Goal: Task Accomplishment & Management: Complete application form

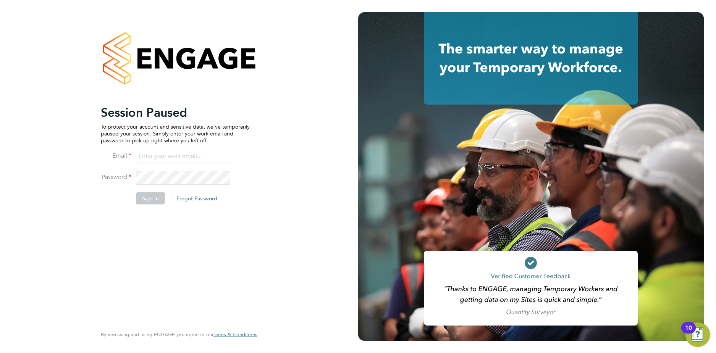
type input "codonovan@skilledcareers.co.uk"
click at [145, 193] on button "Sign In" at bounding box center [150, 198] width 29 height 12
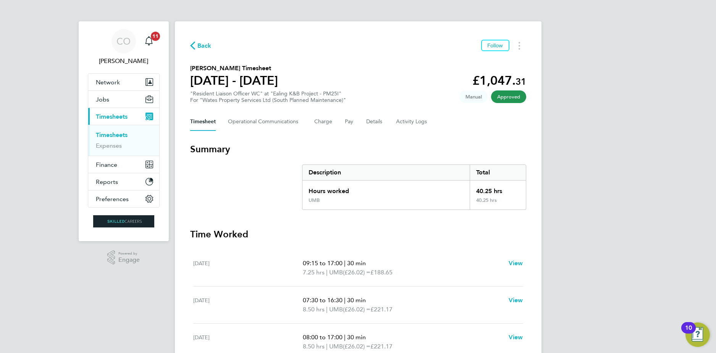
click at [199, 46] on span "Back" at bounding box center [204, 45] width 14 height 9
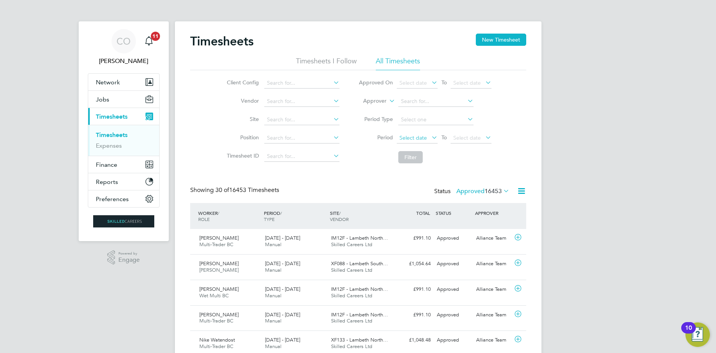
click at [418, 133] on span "Select date" at bounding box center [417, 138] width 41 height 10
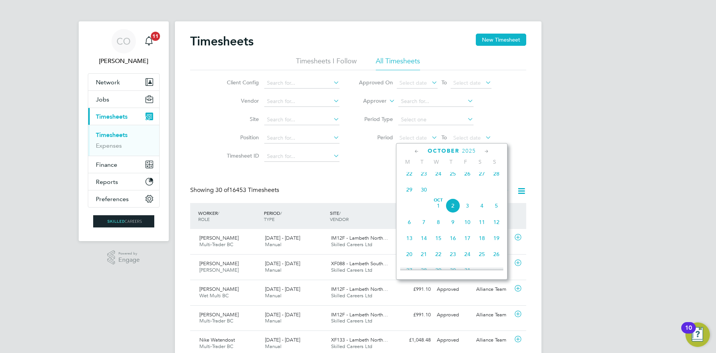
click at [417, 149] on icon at bounding box center [416, 151] width 7 height 8
click at [408, 213] on span "15" at bounding box center [409, 208] width 15 height 15
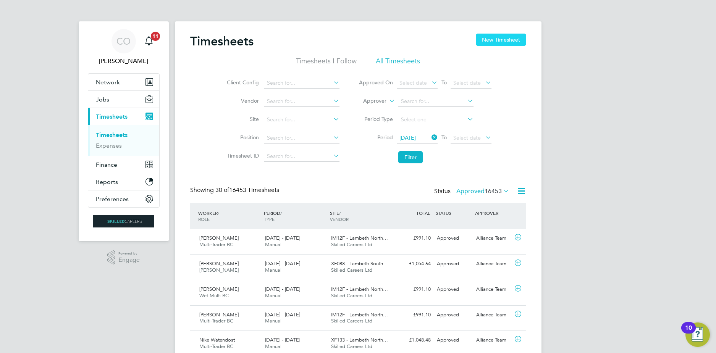
click at [495, 42] on button "New Timesheet" at bounding box center [501, 40] width 50 height 12
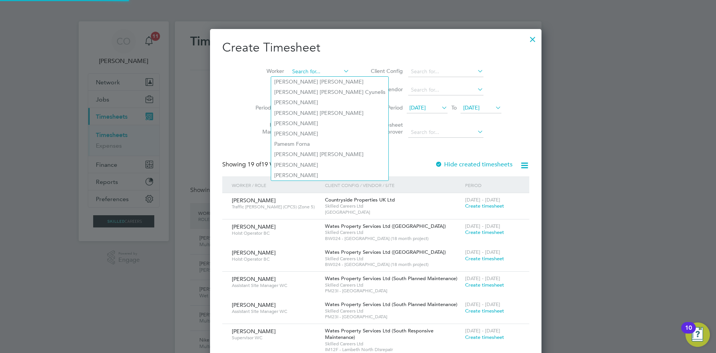
click at [306, 68] on input at bounding box center [320, 71] width 60 height 11
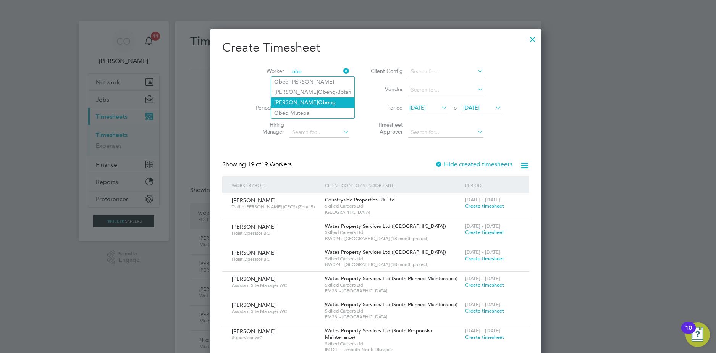
click at [318, 102] on b "Obe" at bounding box center [323, 102] width 11 height 6
type input "[PERSON_NAME]"
click at [410, 109] on span "[DATE]" at bounding box center [417, 107] width 16 height 7
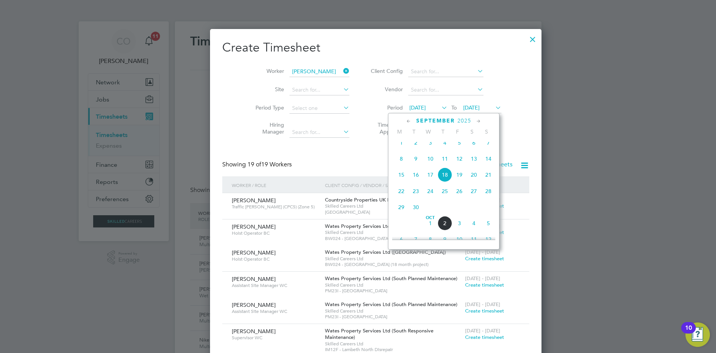
click at [400, 176] on span "15" at bounding box center [401, 175] width 15 height 15
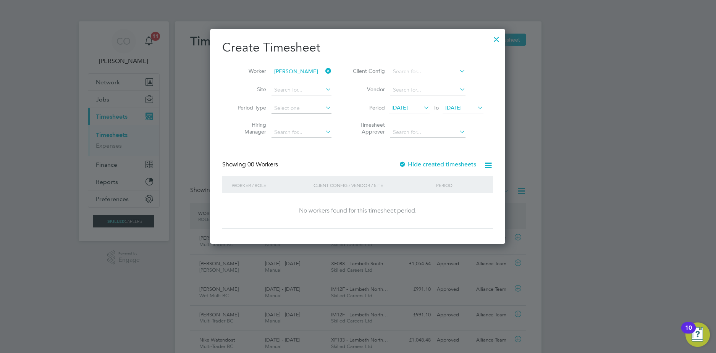
click at [412, 163] on div "Hide created timesheets" at bounding box center [438, 165] width 79 height 8
click at [412, 163] on label "Hide created timesheets" at bounding box center [438, 165] width 78 height 8
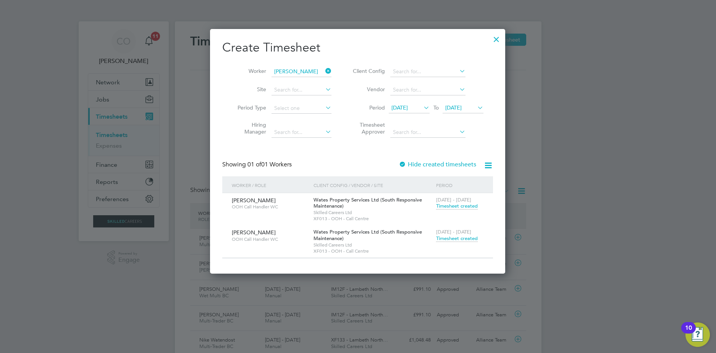
click at [442, 206] on span "Timesheet created" at bounding box center [457, 206] width 42 height 7
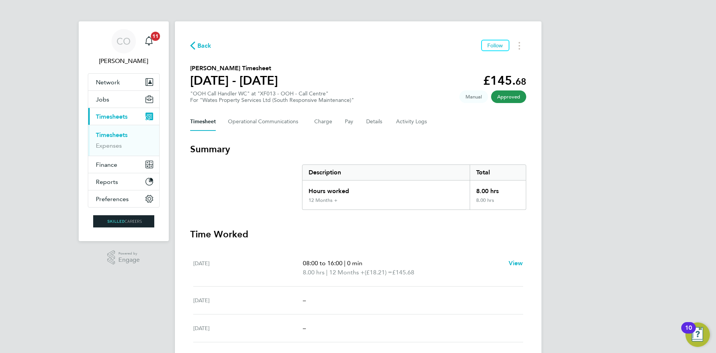
click at [201, 42] on span "Back" at bounding box center [204, 45] width 14 height 9
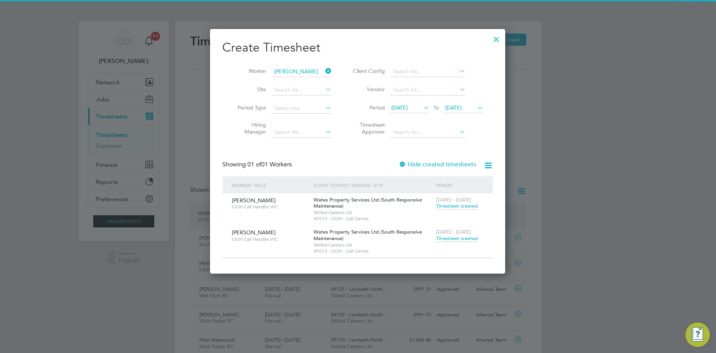
scroll to position [19, 66]
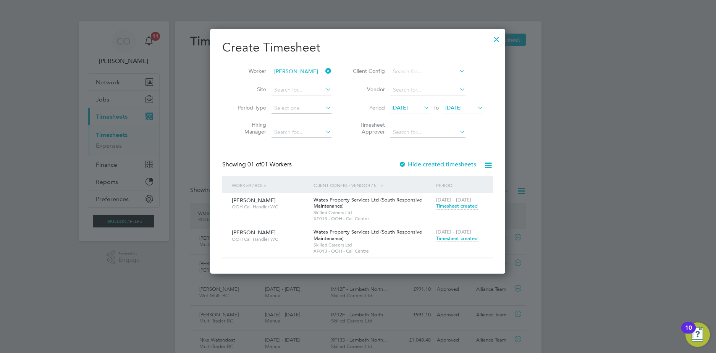
click at [324, 72] on icon at bounding box center [324, 71] width 0 height 11
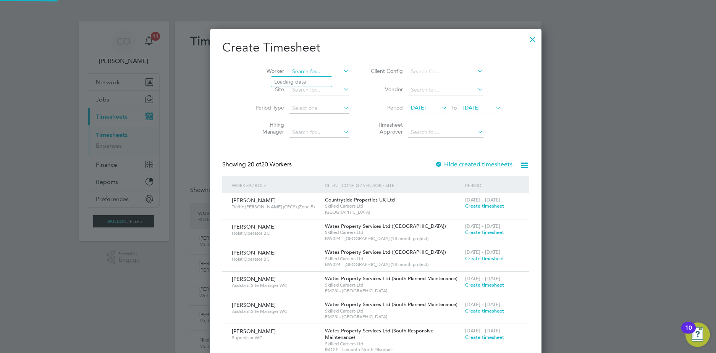
click at [304, 70] on input at bounding box center [320, 71] width 60 height 11
click at [301, 77] on li "Dogus Karakas" at bounding box center [301, 82] width 61 height 10
type input "Dogus Karakas"
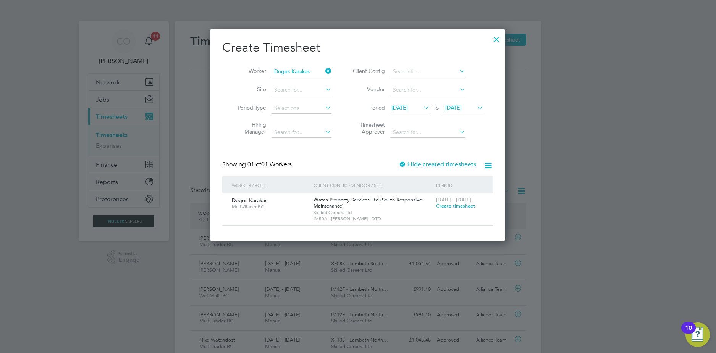
click at [431, 173] on div "Showing 01 of 01 Workers Hide created timesheets" at bounding box center [357, 169] width 271 height 16
drag, startPoint x: 426, startPoint y: 170, endPoint x: 422, endPoint y: 168, distance: 4.3
click at [422, 168] on div "Showing 01 of 01 Workers Hide created timesheets" at bounding box center [357, 169] width 271 height 16
click at [419, 166] on div "Hide created timesheets" at bounding box center [438, 165] width 79 height 8
click at [419, 166] on label "Hide created timesheets" at bounding box center [438, 165] width 78 height 8
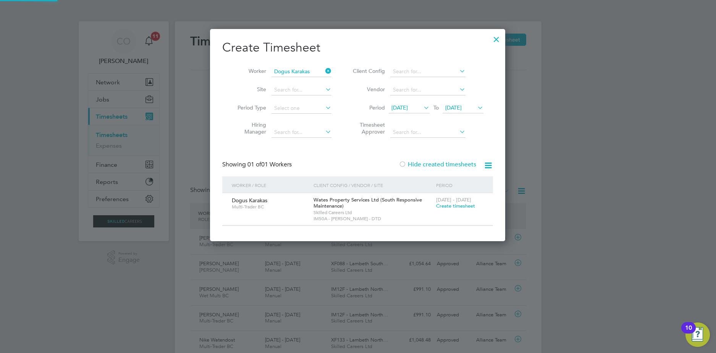
click at [419, 166] on label "Hide created timesheets" at bounding box center [438, 165] width 78 height 8
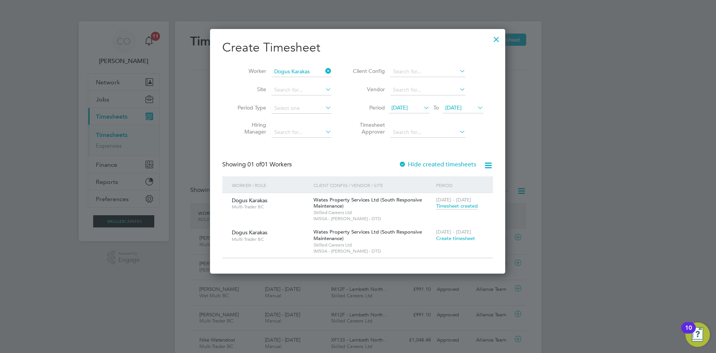
click at [457, 238] on span "Create timesheet" at bounding box center [455, 238] width 39 height 6
